Goal: Task Accomplishment & Management: Manage account settings

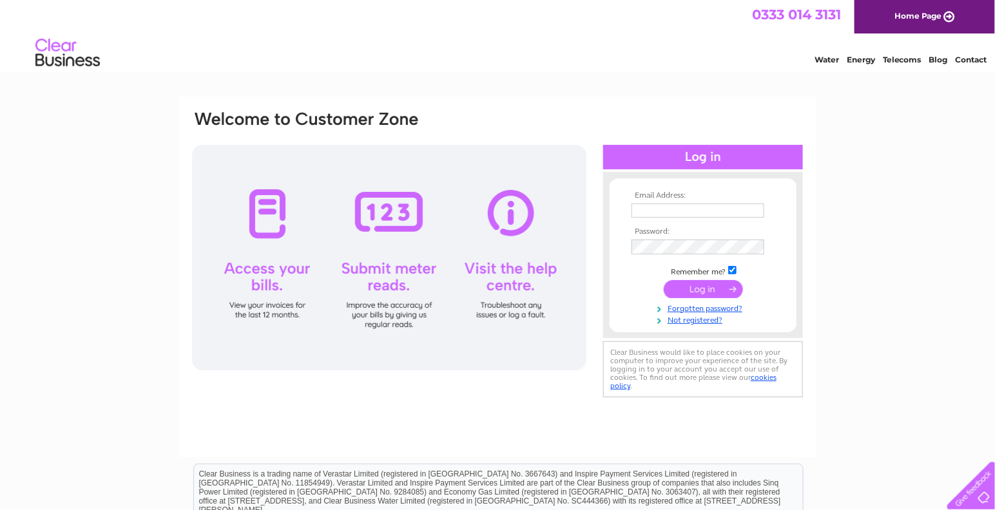
click at [722, 209] on input "text" at bounding box center [697, 211] width 133 height 14
type input "finance@thenewgc.com"
click at [663, 281] on input "submit" at bounding box center [702, 290] width 79 height 18
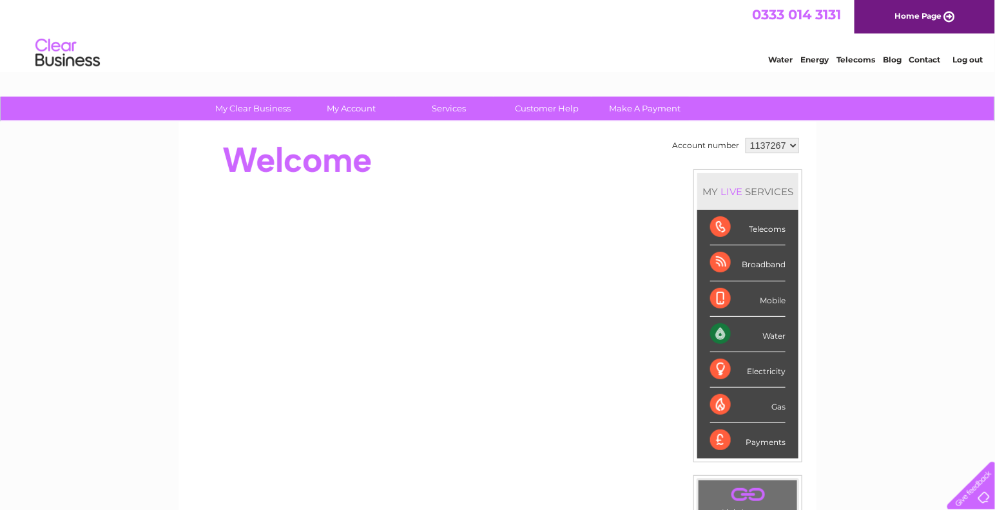
click at [716, 334] on div "Water" at bounding box center [747, 334] width 75 height 35
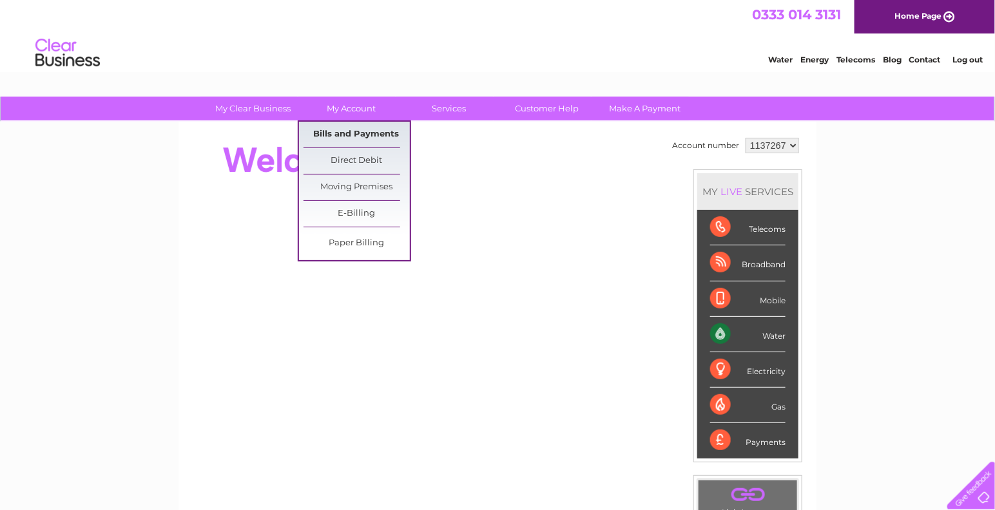
click at [354, 135] on link "Bills and Payments" at bounding box center [356, 135] width 106 height 26
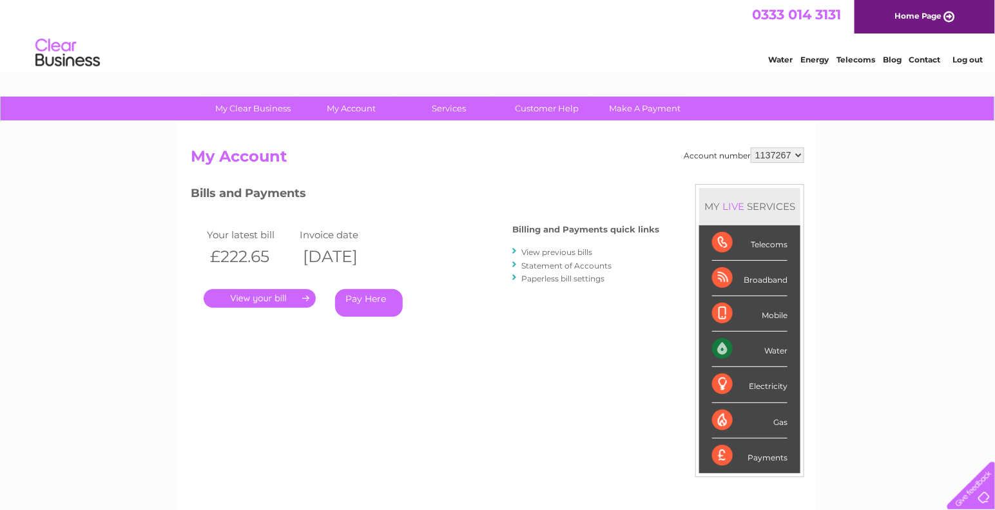
click at [245, 300] on link "." at bounding box center [260, 298] width 112 height 19
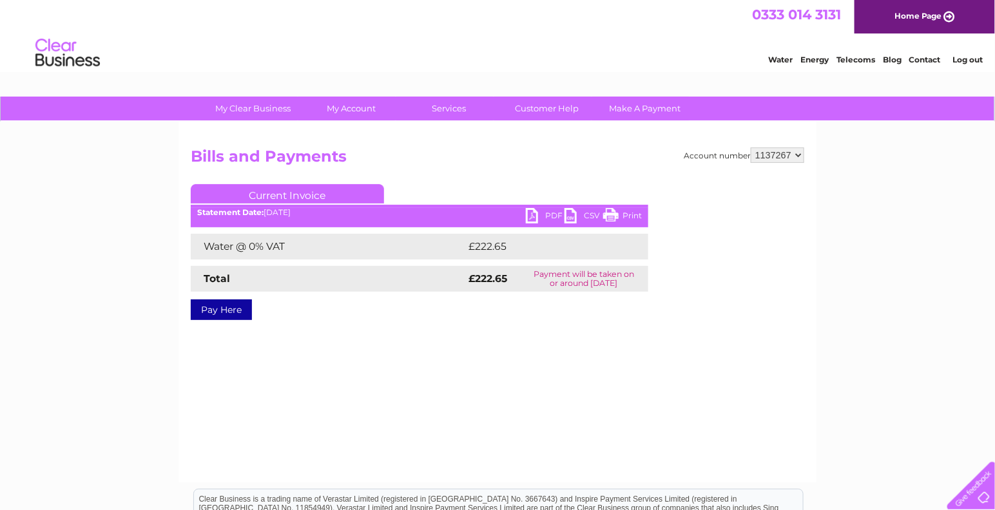
click at [537, 215] on link "PDF" at bounding box center [545, 217] width 39 height 19
